Goal: Task Accomplishment & Management: Manage account settings

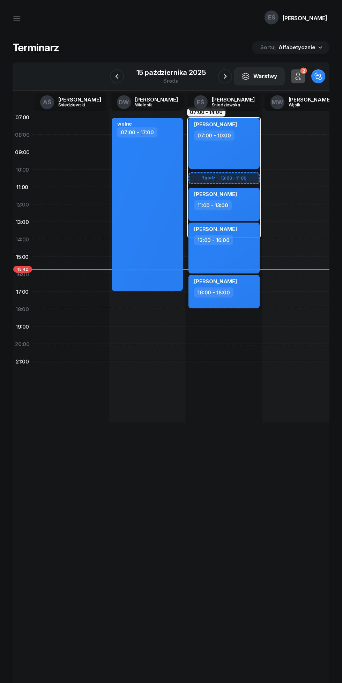
click at [225, 76] on icon "button" at bounding box center [225, 76] width 8 height 8
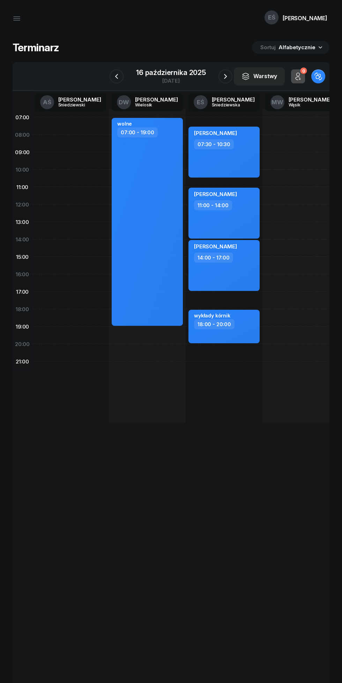
click at [245, 272] on div "[PERSON_NAME] 14:00 - 17:00" at bounding box center [223, 265] width 71 height 51
select select "14"
select select "17"
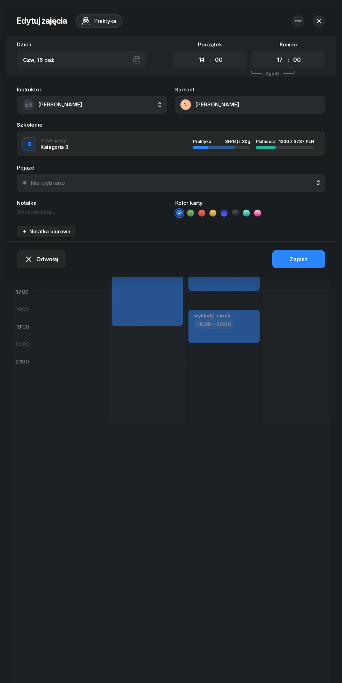
click at [49, 259] on span "Odwołaj" at bounding box center [47, 259] width 22 height 7
click at [47, 218] on div "Kursant odwołał" at bounding box center [36, 218] width 41 height 6
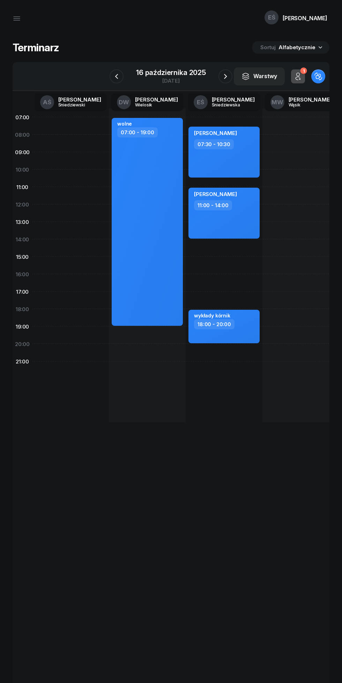
click at [225, 76] on icon "button" at bounding box center [225, 76] width 8 height 8
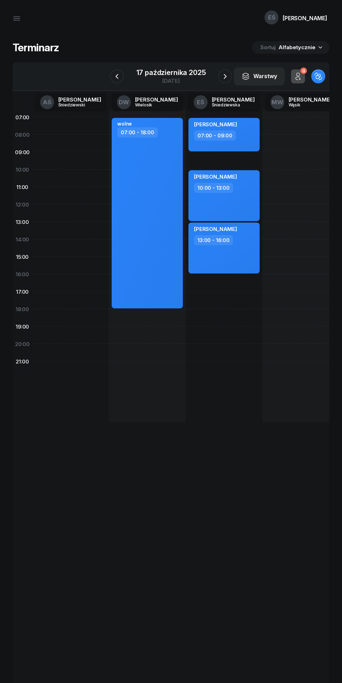
click at [225, 76] on icon "button" at bounding box center [225, 76] width 8 height 8
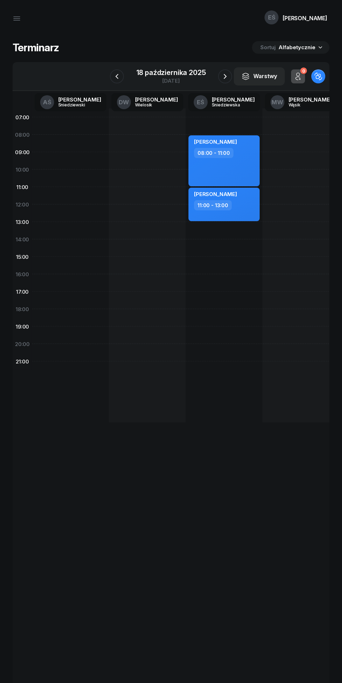
click at [239, 71] on button "Warstwy" at bounding box center [259, 76] width 51 height 18
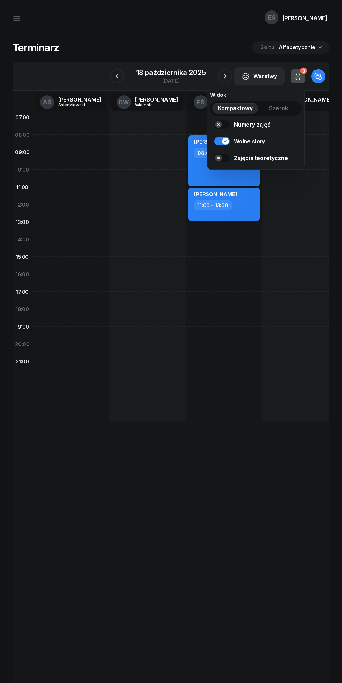
click at [219, 18] on div "EŚ Emilia" at bounding box center [171, 18] width 342 height 37
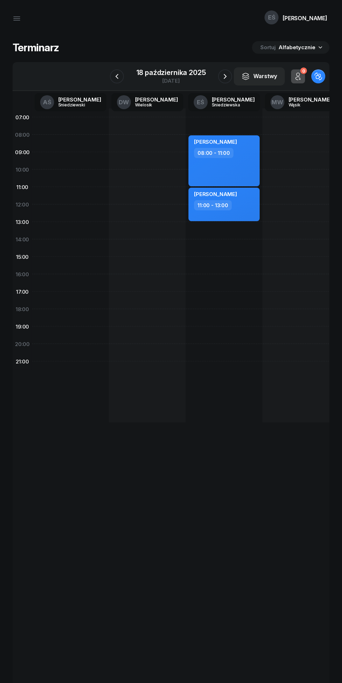
click at [213, 72] on div "[DATE]" at bounding box center [171, 76] width 86 height 20
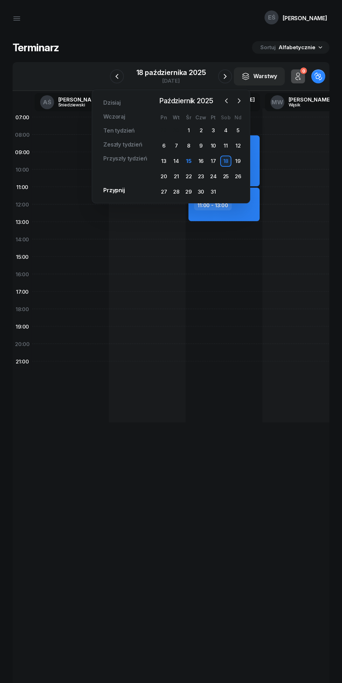
click at [225, 176] on div "25" at bounding box center [225, 176] width 11 height 11
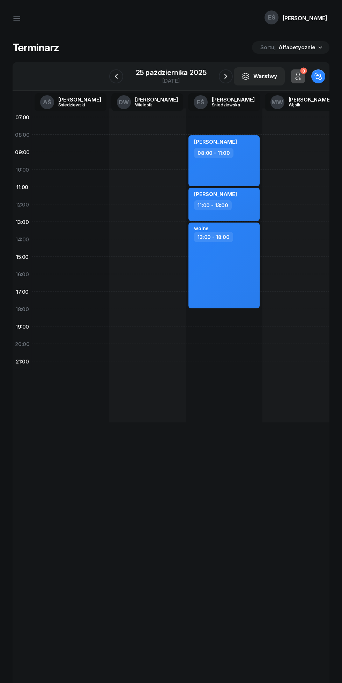
click at [229, 73] on icon "button" at bounding box center [225, 76] width 8 height 8
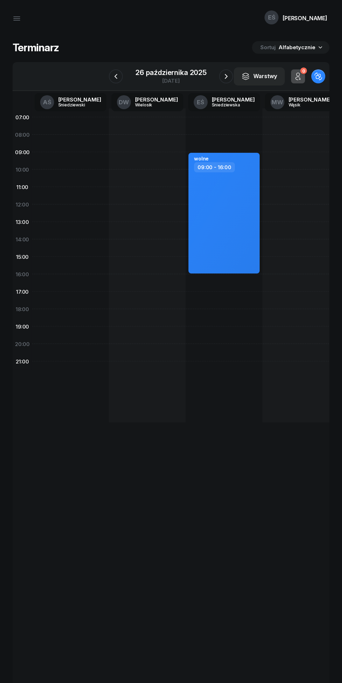
click at [116, 76] on icon "button" at bounding box center [116, 76] width 8 height 8
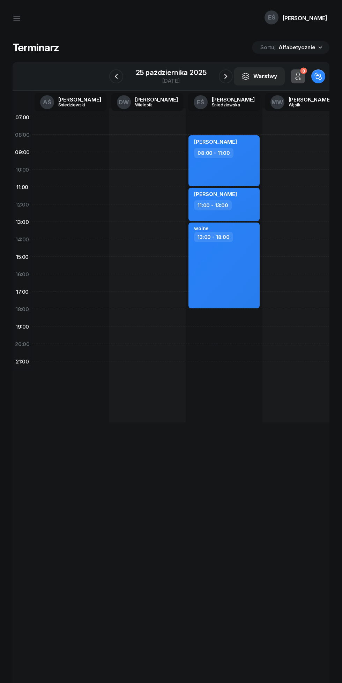
click at [116, 76] on icon "button" at bounding box center [116, 76] width 8 height 8
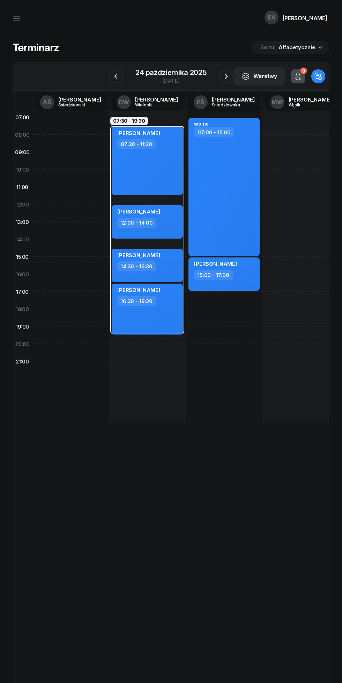
click at [114, 78] on icon "button" at bounding box center [116, 76] width 8 height 8
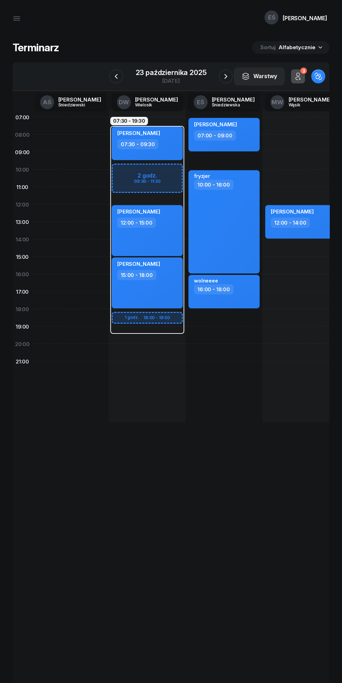
click at [226, 76] on icon "button" at bounding box center [225, 76] width 8 height 8
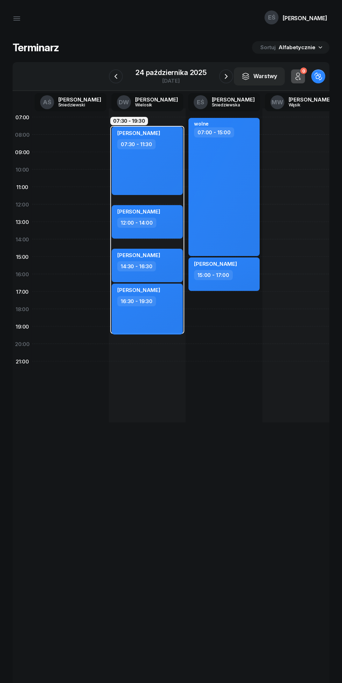
click at [116, 76] on icon "button" at bounding box center [116, 76] width 8 height 8
click at [112, 79] on icon "button" at bounding box center [116, 76] width 8 height 8
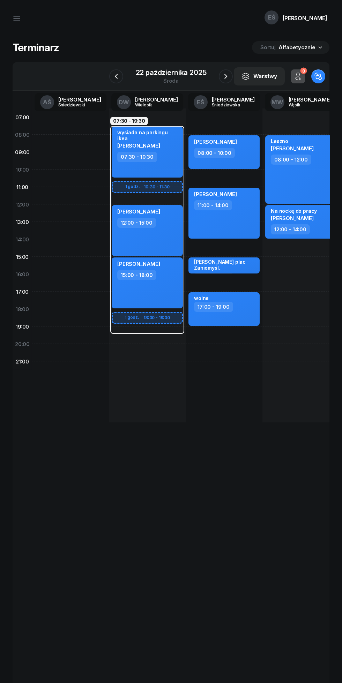
click at [113, 76] on icon "button" at bounding box center [116, 76] width 8 height 8
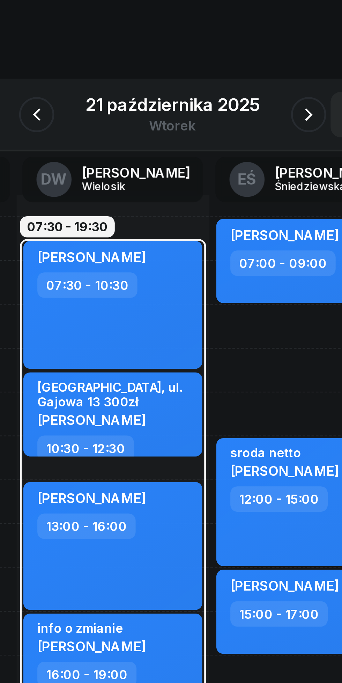
click at [120, 77] on icon "button" at bounding box center [117, 76] width 8 height 8
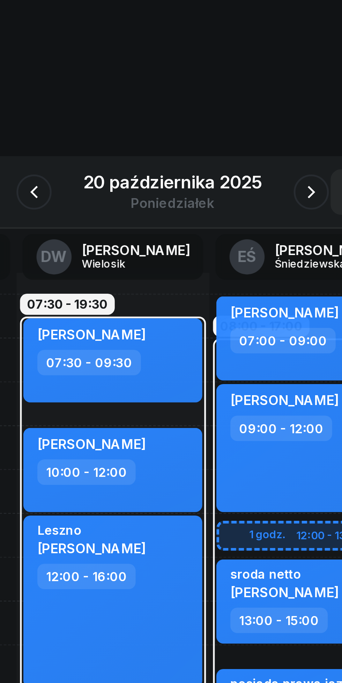
click at [118, 78] on icon "button" at bounding box center [116, 76] width 8 height 8
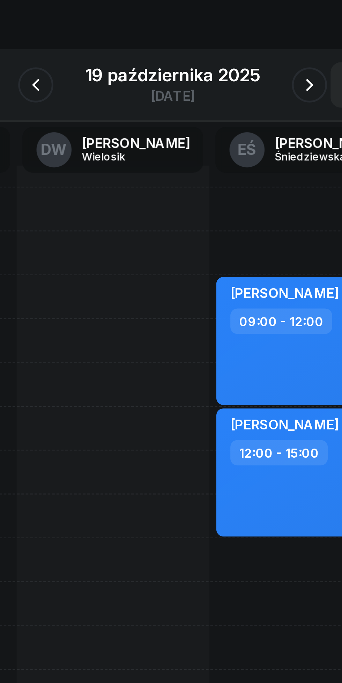
click at [120, 76] on icon "button" at bounding box center [116, 76] width 8 height 8
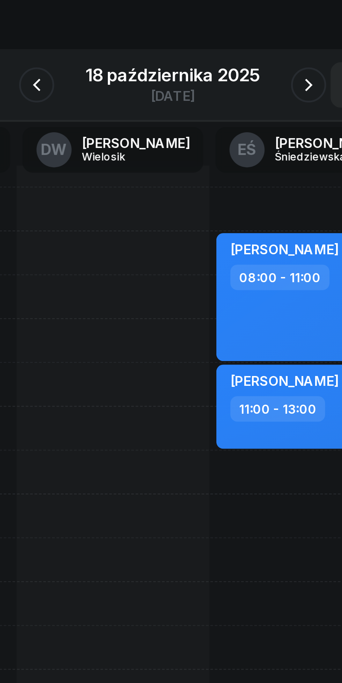
click at [227, 73] on icon "button" at bounding box center [225, 76] width 8 height 8
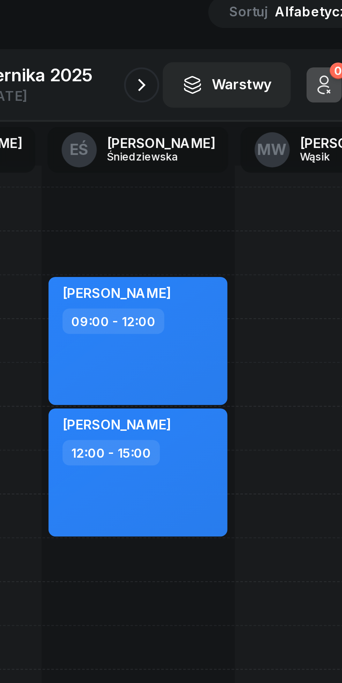
click at [226, 80] on icon "button" at bounding box center [225, 76] width 8 height 8
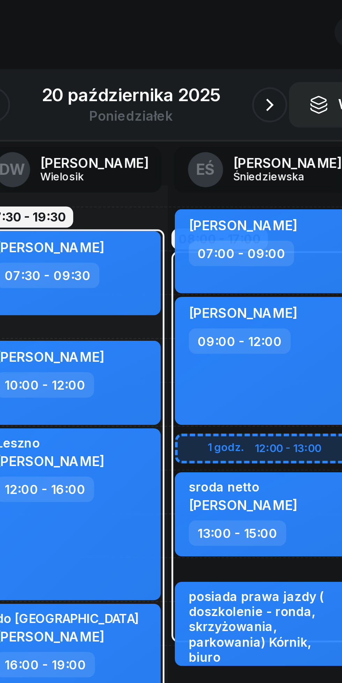
click at [226, 74] on icon "button" at bounding box center [226, 76] width 8 height 8
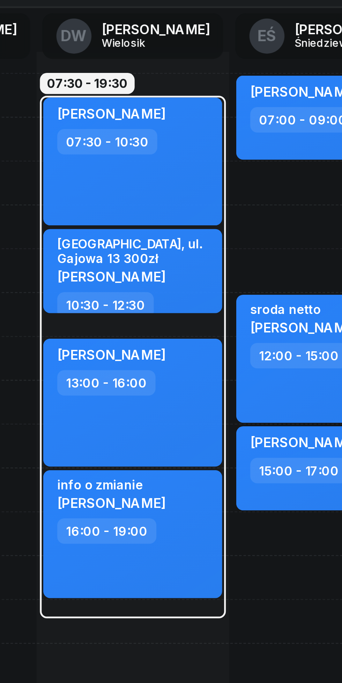
click at [151, 311] on div "info o zmianie [PERSON_NAME] 16:00 - 19:00" at bounding box center [147, 300] width 71 height 51
select select "16"
select select "19"
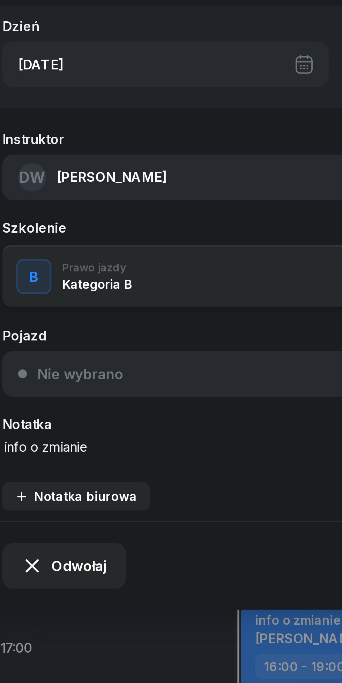
click at [82, 212] on textarea "info o zmianie" at bounding box center [92, 212] width 150 height 8
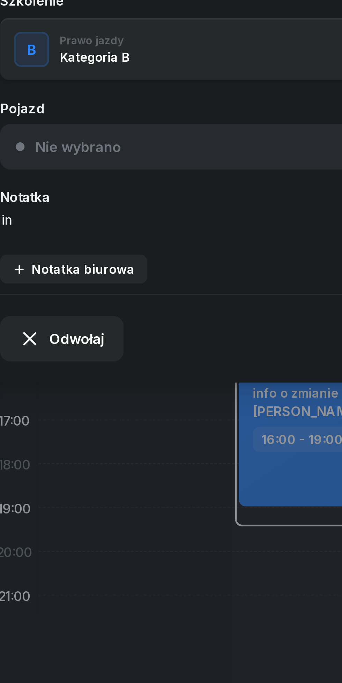
type textarea "i"
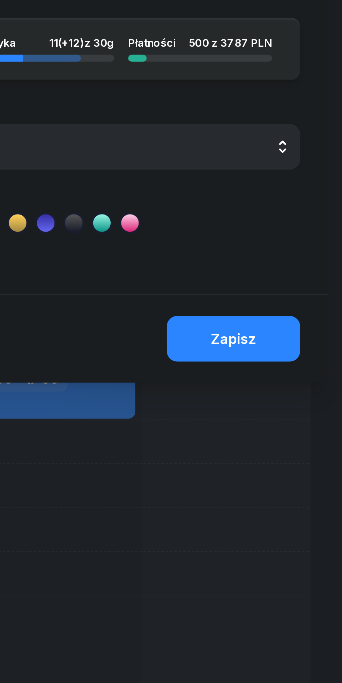
click at [300, 254] on button "Zapisz" at bounding box center [298, 259] width 53 height 18
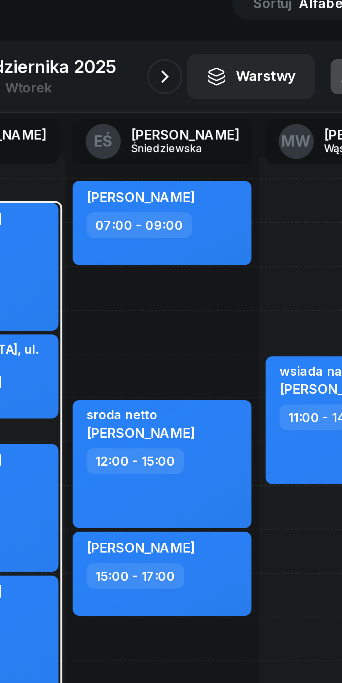
click at [225, 77] on icon "button" at bounding box center [225, 76] width 3 height 5
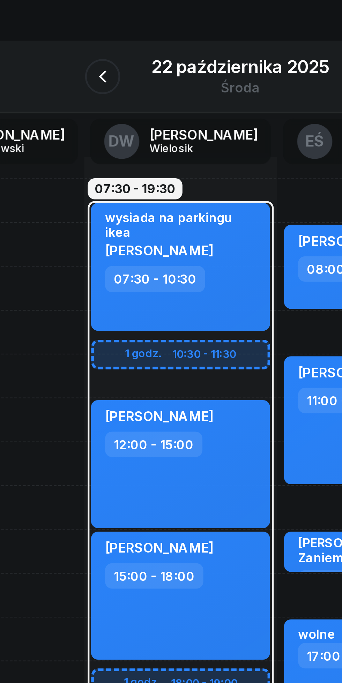
scroll to position [0, 10]
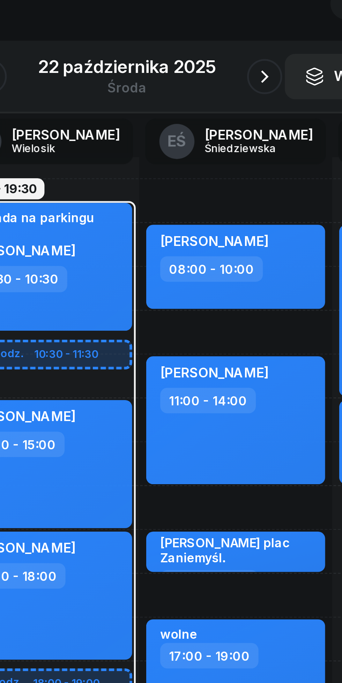
click at [225, 79] on icon "button" at bounding box center [225, 76] width 8 height 8
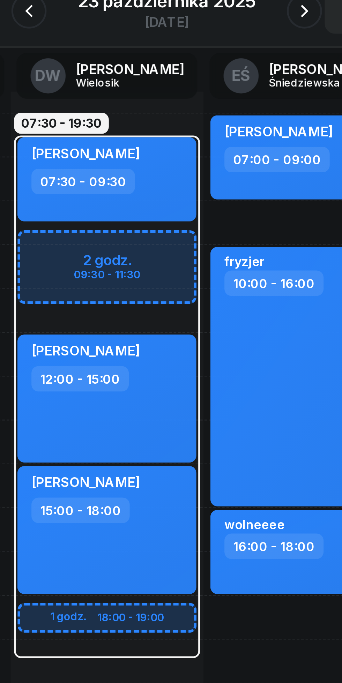
scroll to position [0, 10]
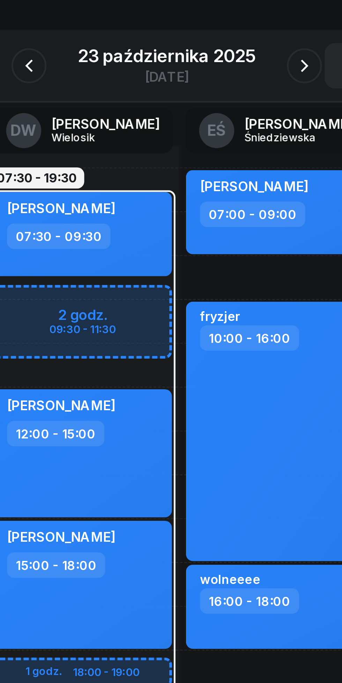
click at [223, 79] on icon "button" at bounding box center [225, 76] width 8 height 8
